Goal: Transaction & Acquisition: Purchase product/service

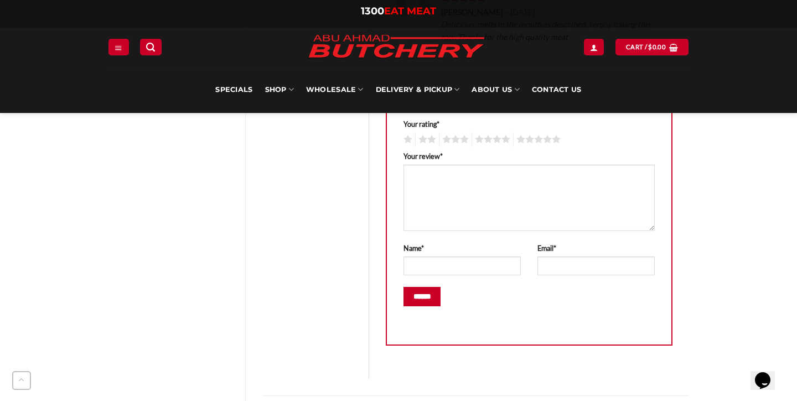
scroll to position [561, 0]
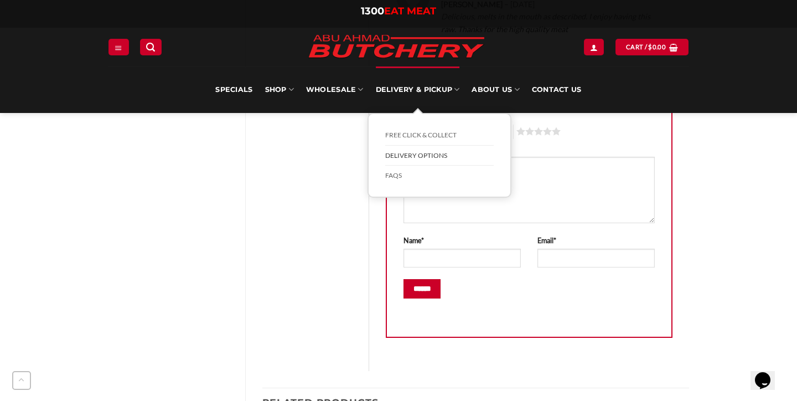
click at [410, 156] on link "Delivery Options" at bounding box center [439, 156] width 109 height 20
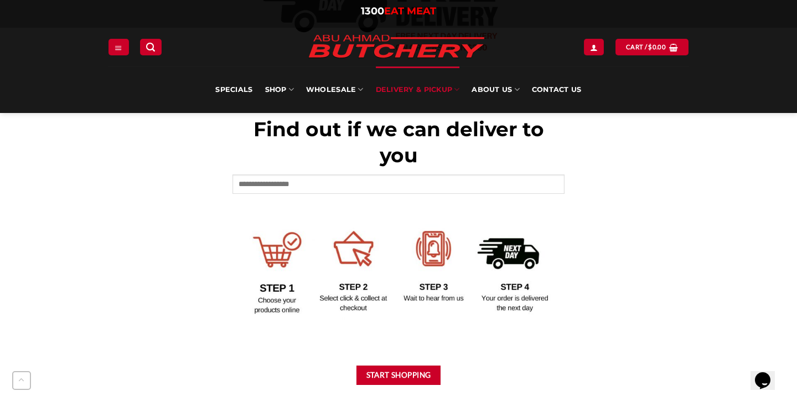
scroll to position [446, 0]
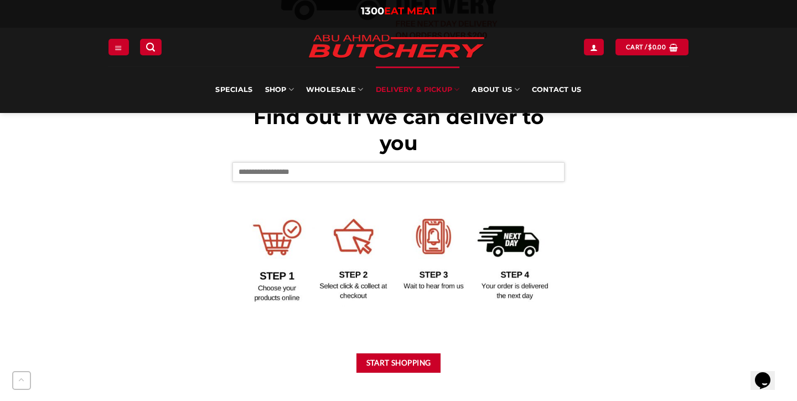
click at [270, 175] on input "text" at bounding box center [399, 171] width 332 height 19
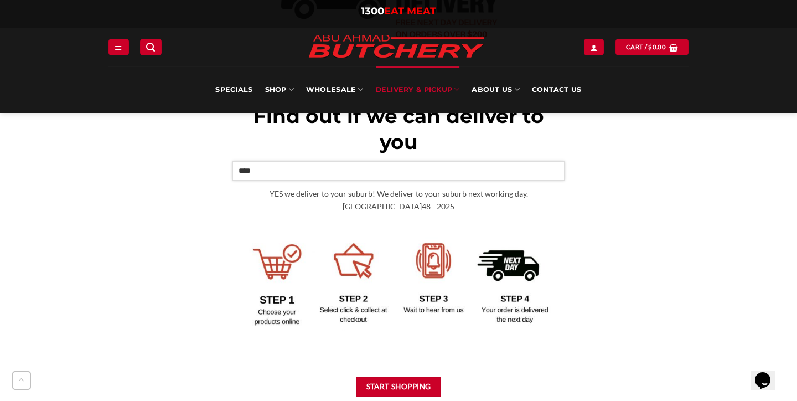
scroll to position [434, 0]
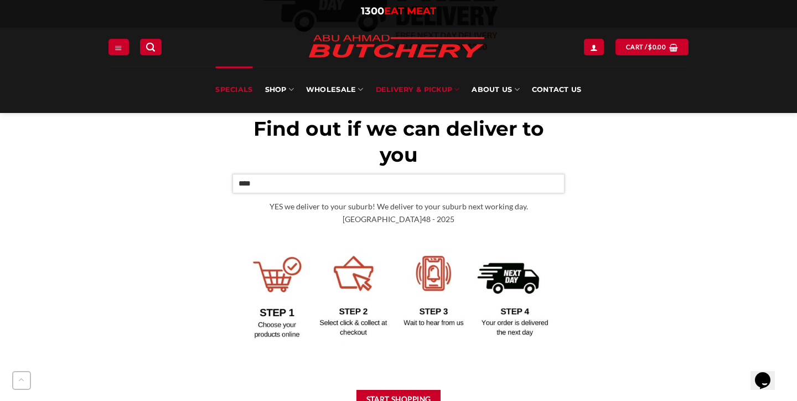
type input "****"
click at [229, 93] on link "Specials" at bounding box center [233, 89] width 37 height 47
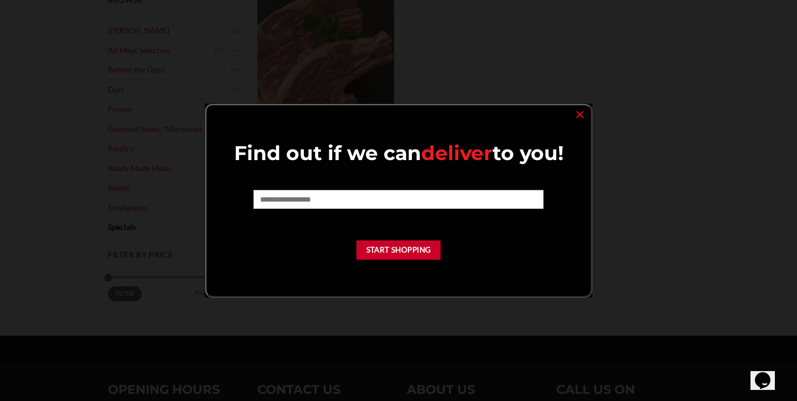
scroll to position [190, 0]
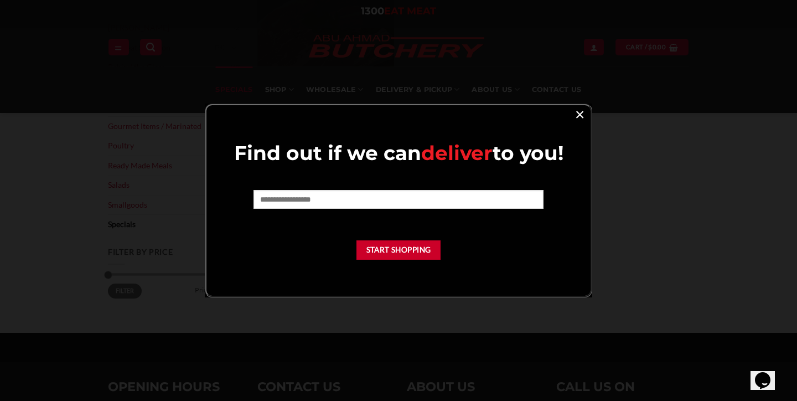
click at [574, 114] on link "×" at bounding box center [580, 113] width 16 height 15
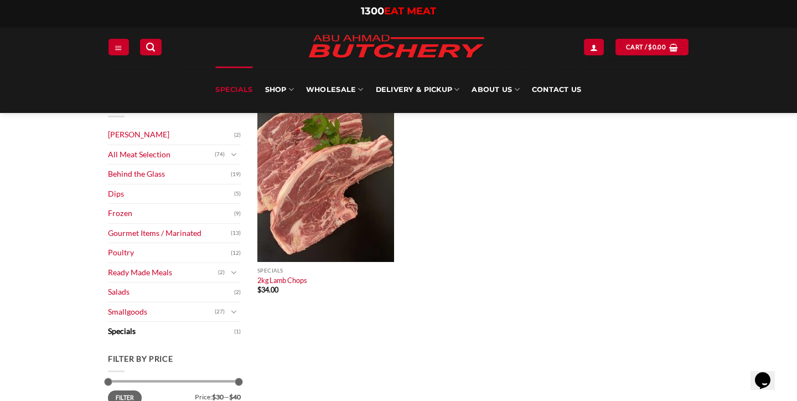
scroll to position [85, 0]
click at [147, 184] on link "Dips" at bounding box center [171, 192] width 126 height 19
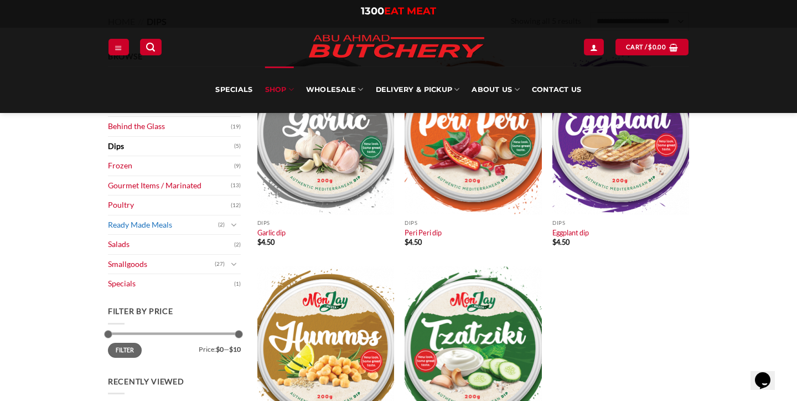
scroll to position [132, 0]
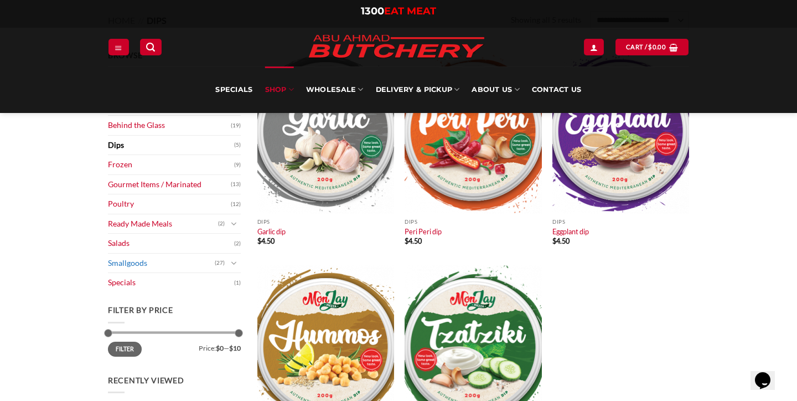
click at [137, 259] on link "Smallgoods" at bounding box center [161, 263] width 107 height 19
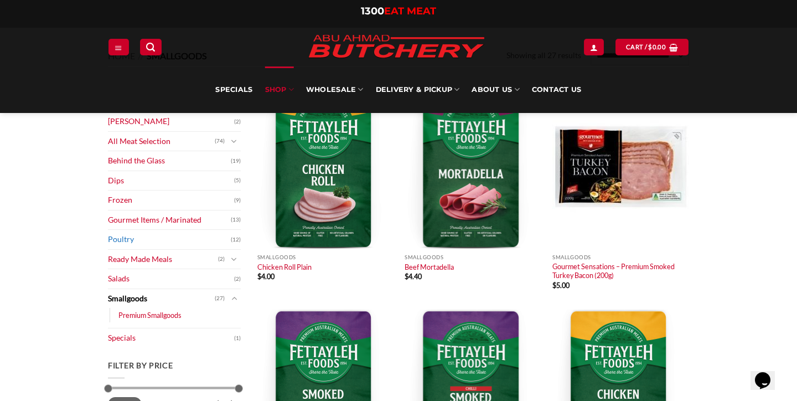
scroll to position [86, 0]
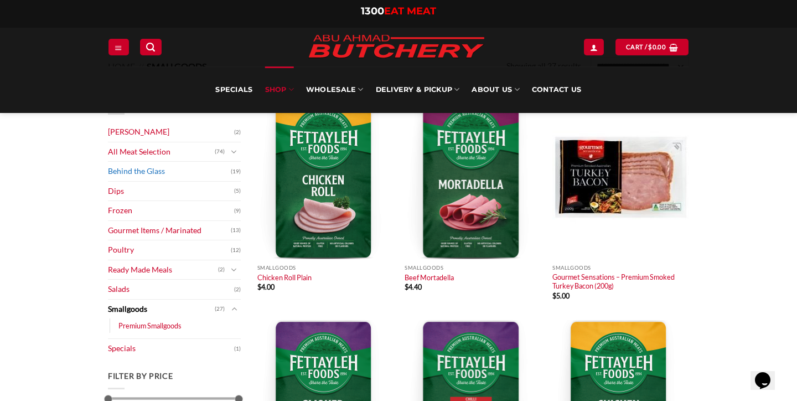
click at [125, 177] on link "Behind the Glass" at bounding box center [169, 171] width 123 height 19
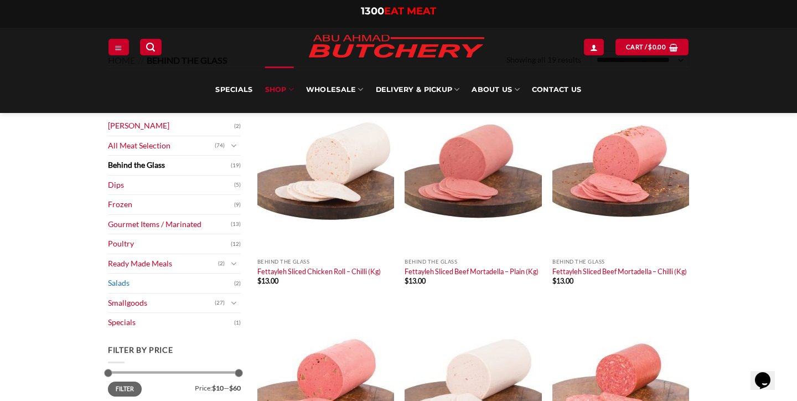
scroll to position [71, 0]
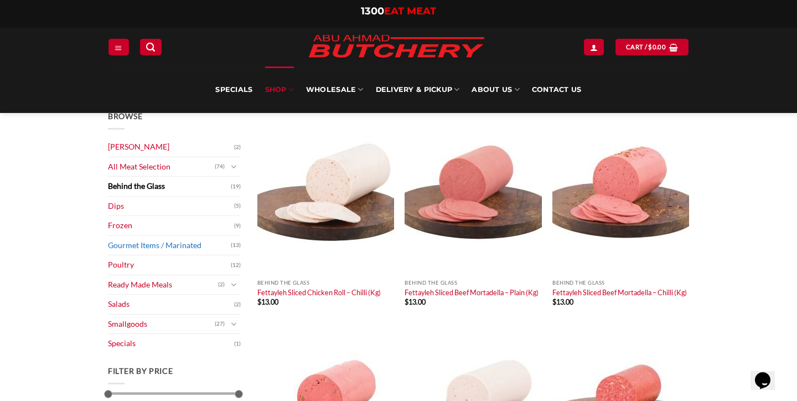
click at [149, 244] on link "Gourmet Items / Marinated" at bounding box center [169, 245] width 123 height 19
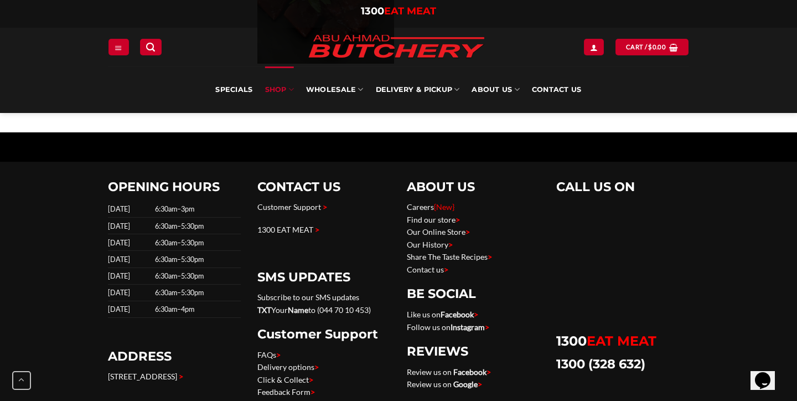
scroll to position [1147, 0]
